Goal: Find specific page/section: Find specific page/section

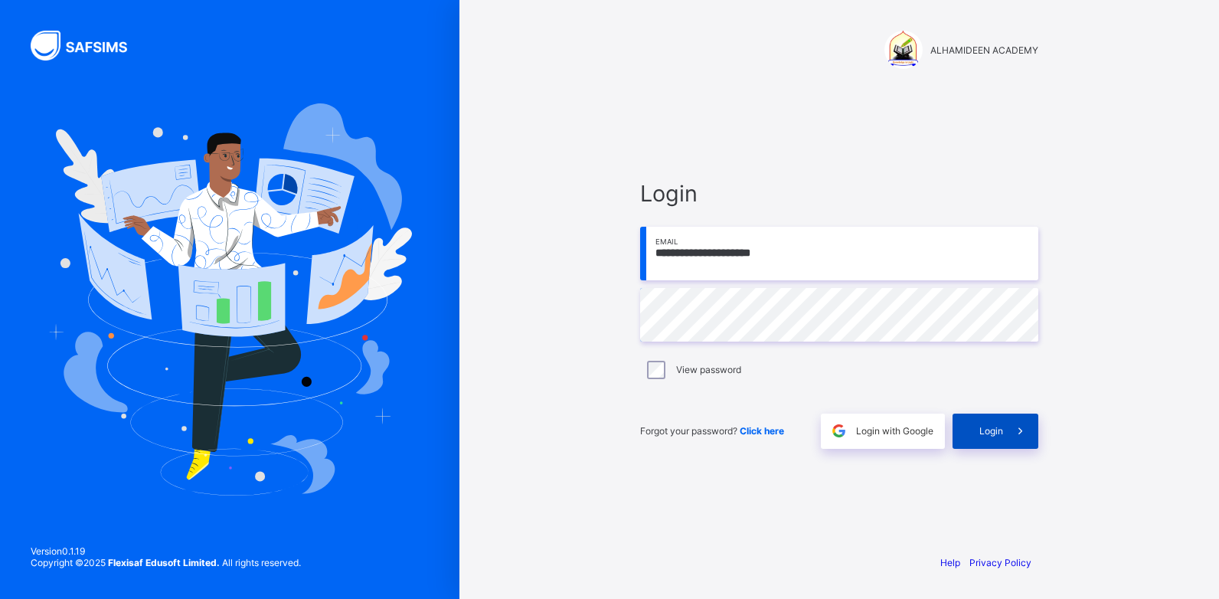
click at [980, 435] on span "Login" at bounding box center [992, 430] width 24 height 11
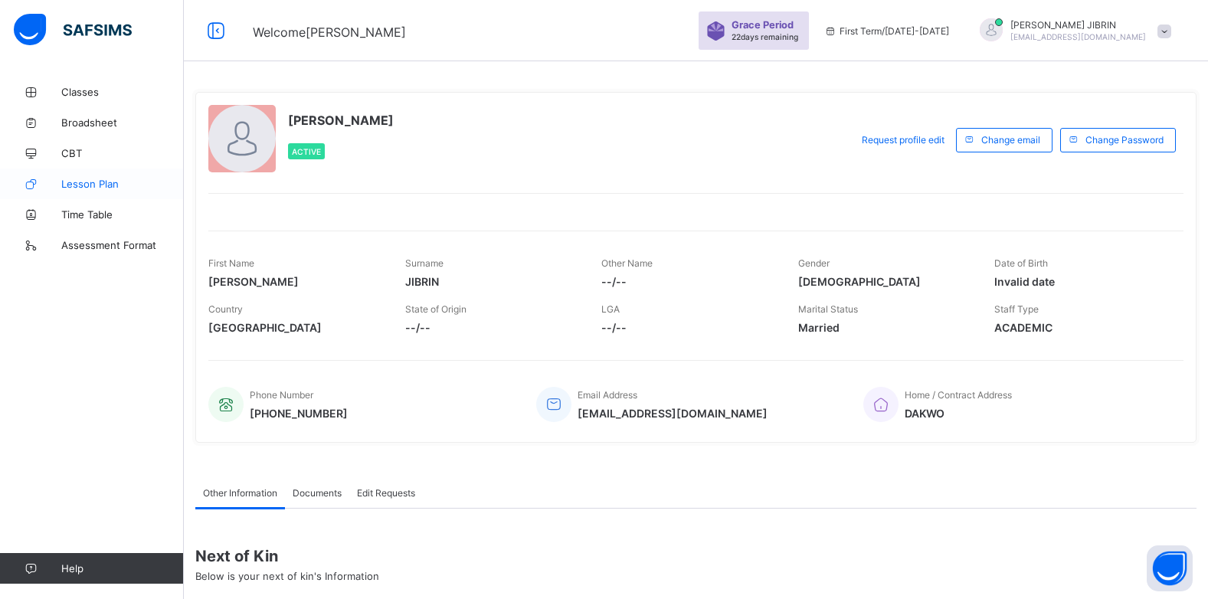
click at [103, 185] on span "Lesson Plan" at bounding box center [122, 184] width 123 height 12
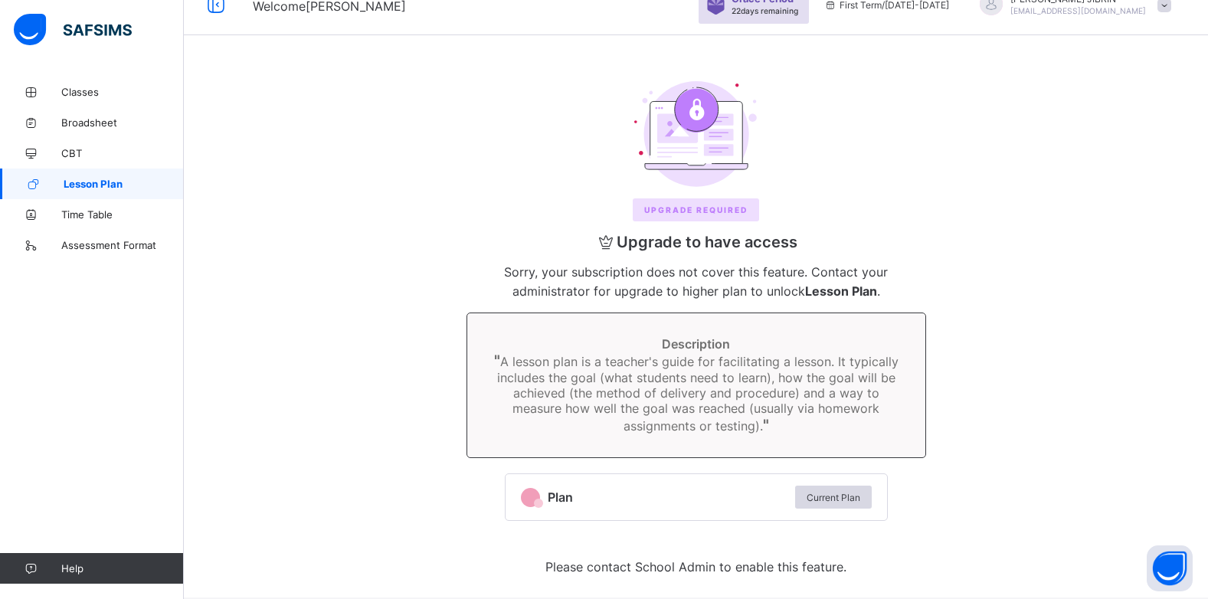
scroll to position [40, 0]
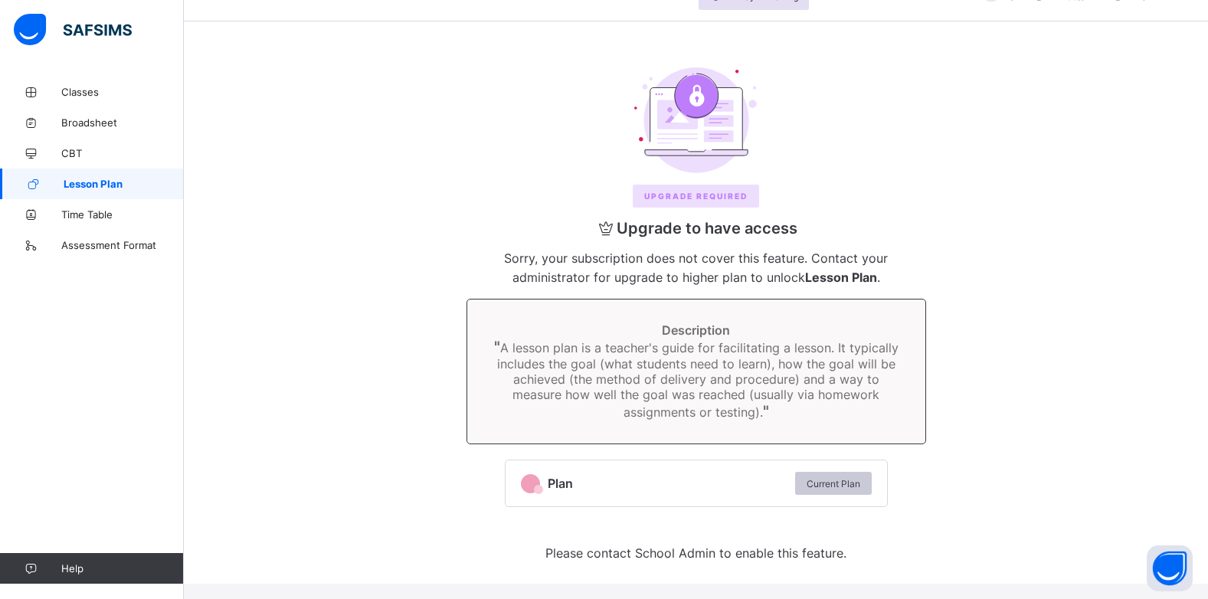
click at [829, 487] on span "Current Plan" at bounding box center [833, 483] width 54 height 11
click at [835, 479] on span "Current Plan" at bounding box center [833, 483] width 54 height 11
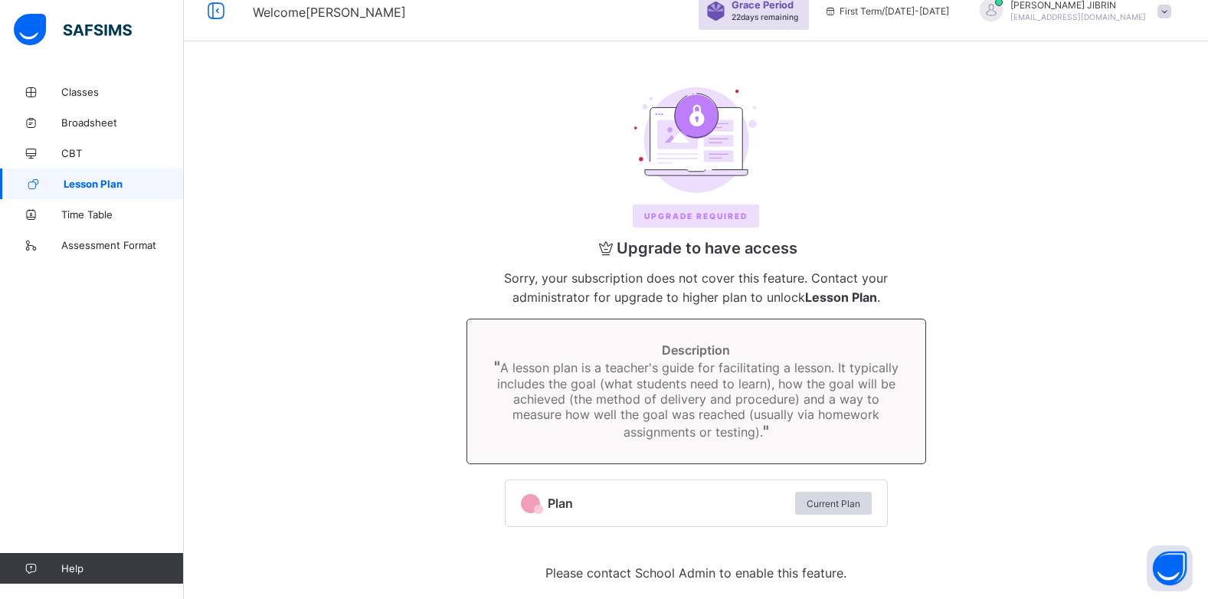
scroll to position [0, 0]
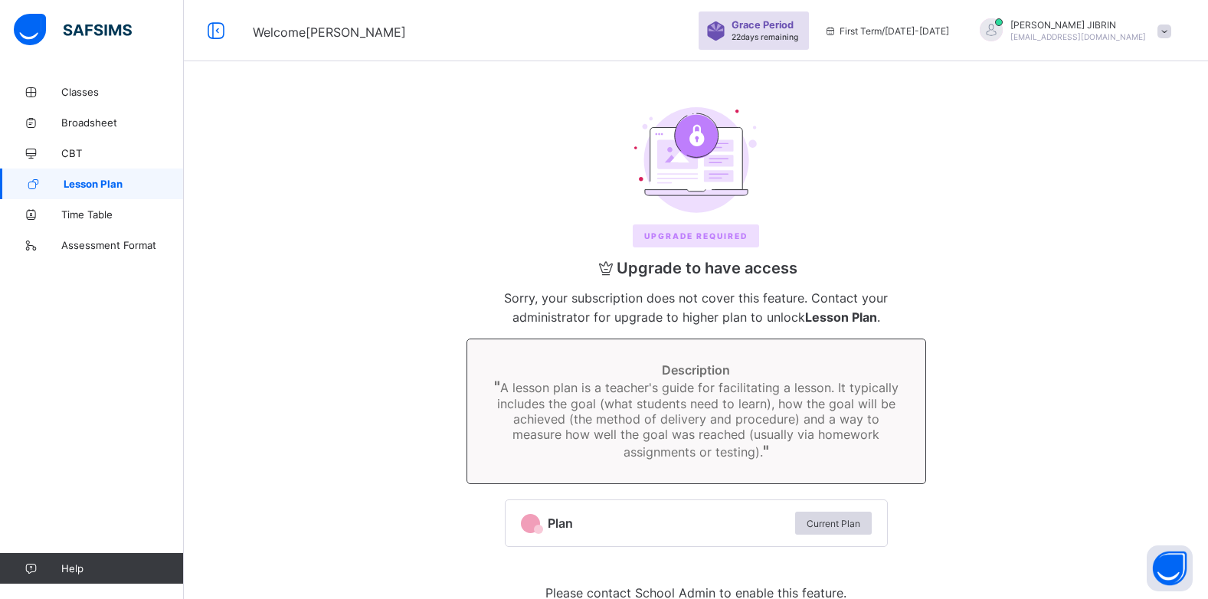
click at [123, 179] on span "Lesson Plan" at bounding box center [124, 184] width 120 height 12
click at [124, 179] on span "Lesson Plan" at bounding box center [124, 184] width 120 height 12
click at [674, 240] on div "Upgrade REQUIRED" at bounding box center [696, 235] width 126 height 23
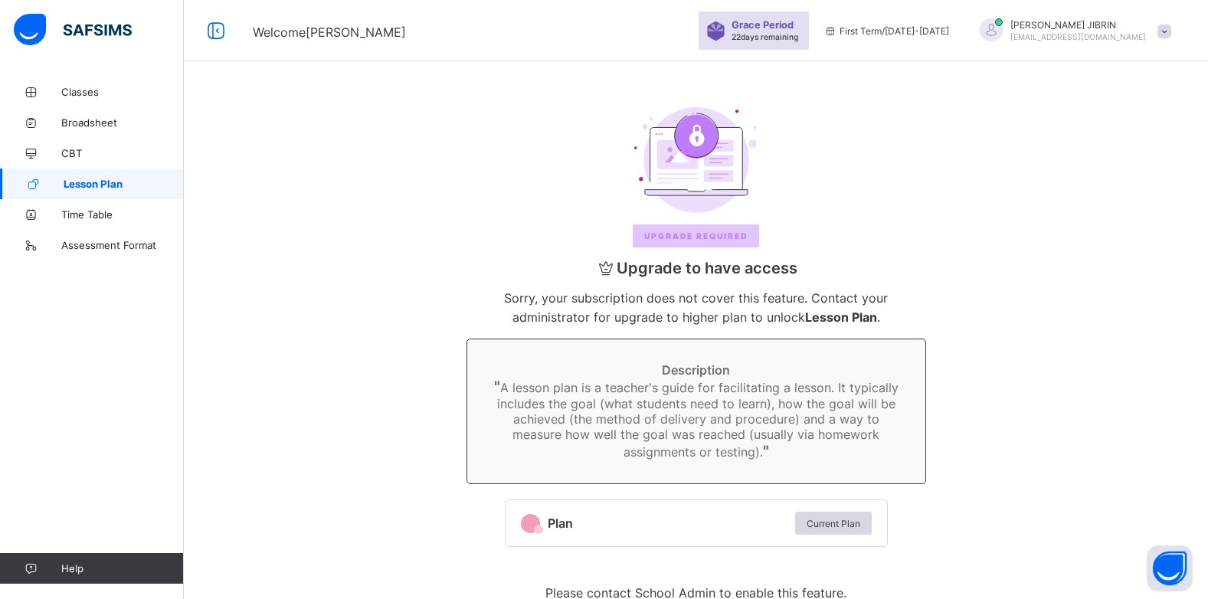
click at [668, 237] on span "Upgrade REQUIRED" at bounding box center [695, 235] width 103 height 9
click at [687, 232] on span "Upgrade REQUIRED" at bounding box center [695, 235] width 103 height 9
